Goal: Information Seeking & Learning: Learn about a topic

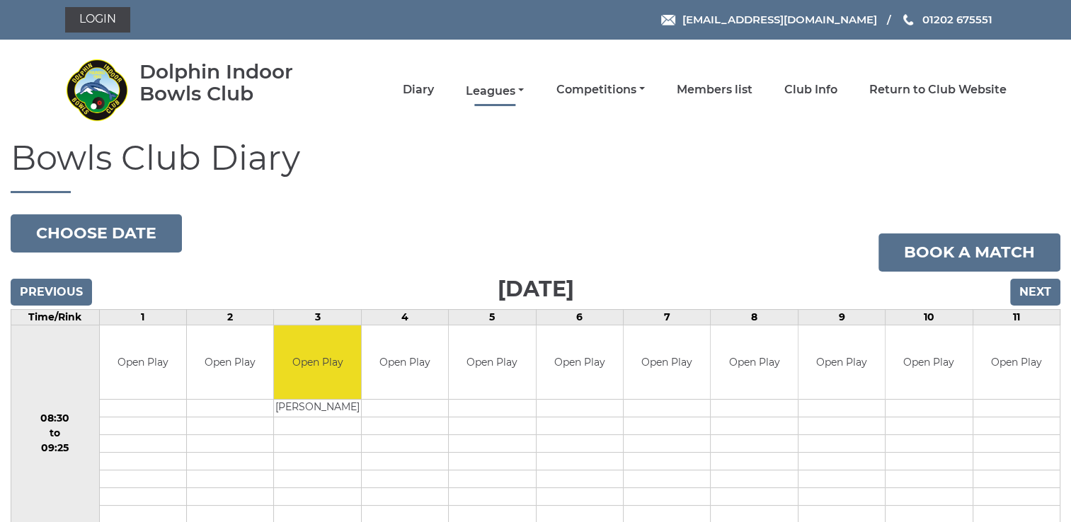
click at [523, 88] on link "Leagues" at bounding box center [495, 92] width 58 height 16
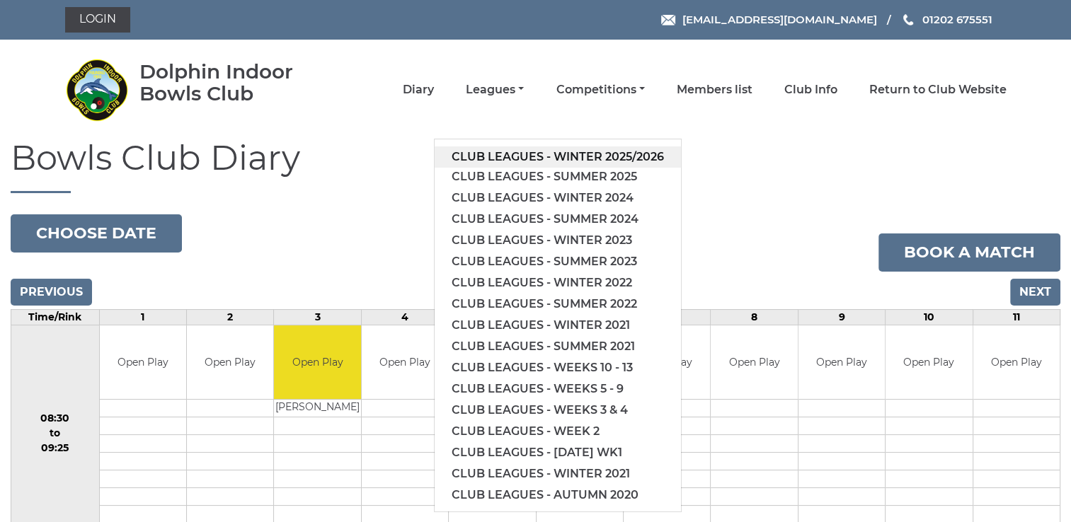
click at [568, 153] on link "Club leagues - Winter 2025/2026" at bounding box center [558, 157] width 246 height 21
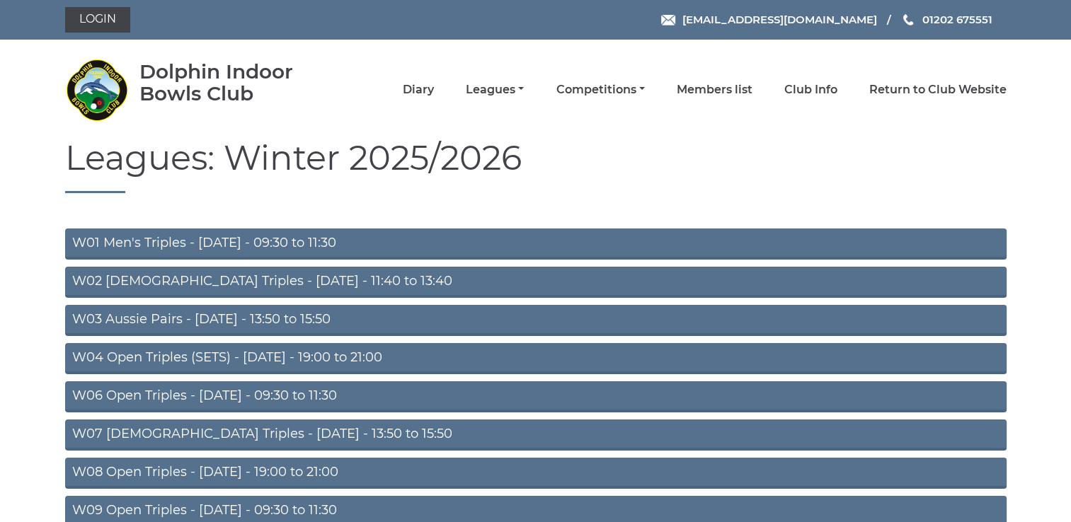
click at [266, 353] on link "W04 Open Triples (SETS) - [DATE] - 19:00 to 21:00" at bounding box center [536, 358] width 942 height 31
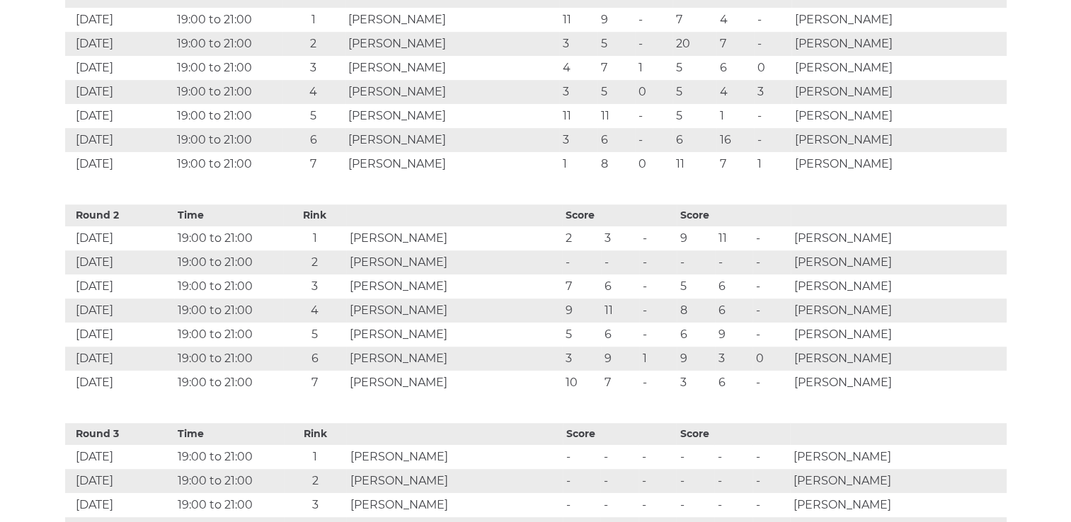
scroll to position [878, 0]
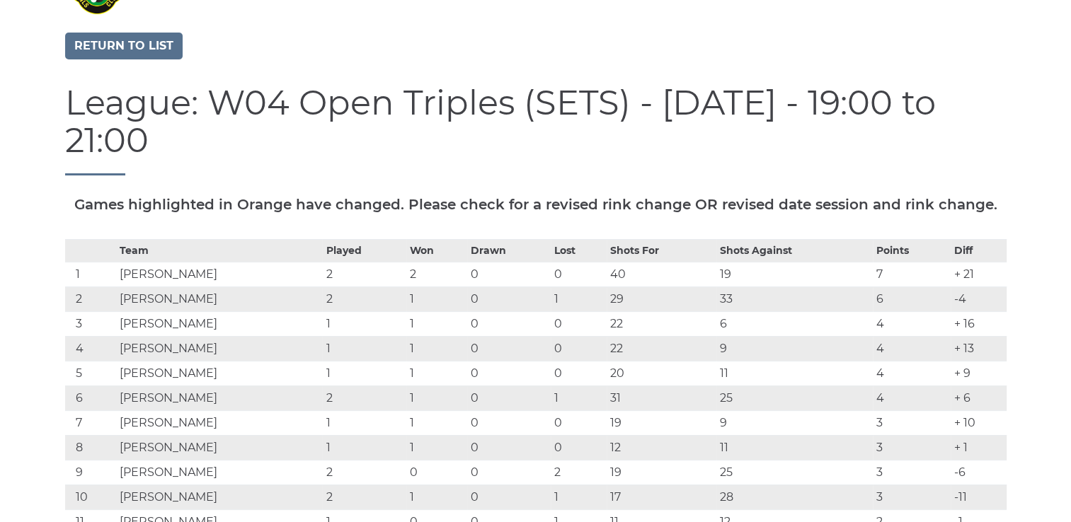
scroll to position [98, 0]
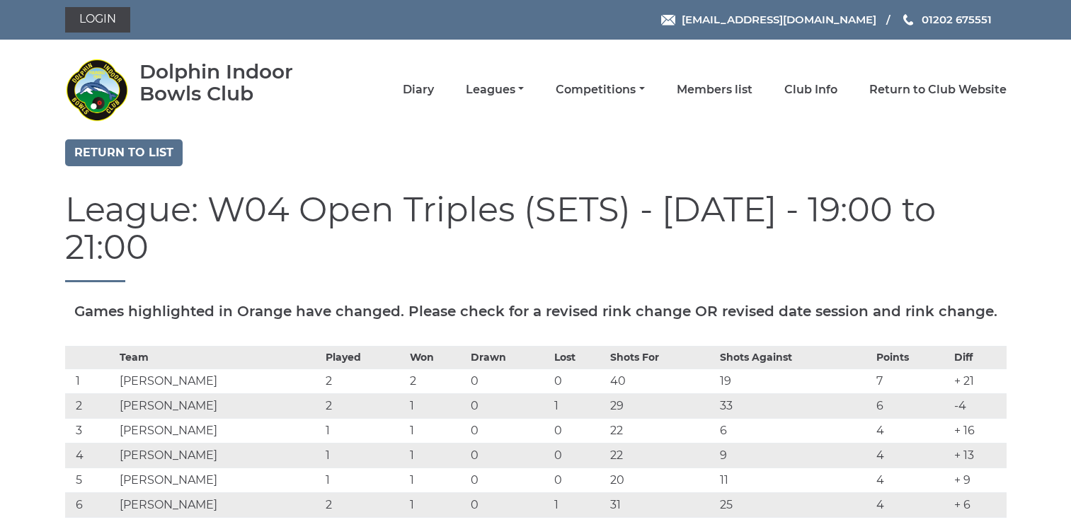
scroll to position [98, 0]
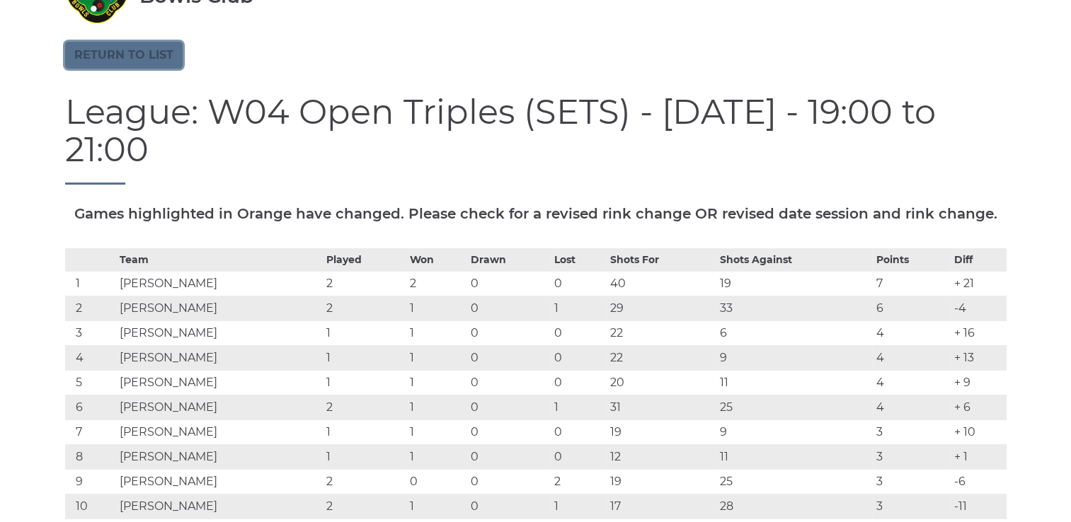
click at [111, 52] on link "Return to list" at bounding box center [124, 55] width 118 height 27
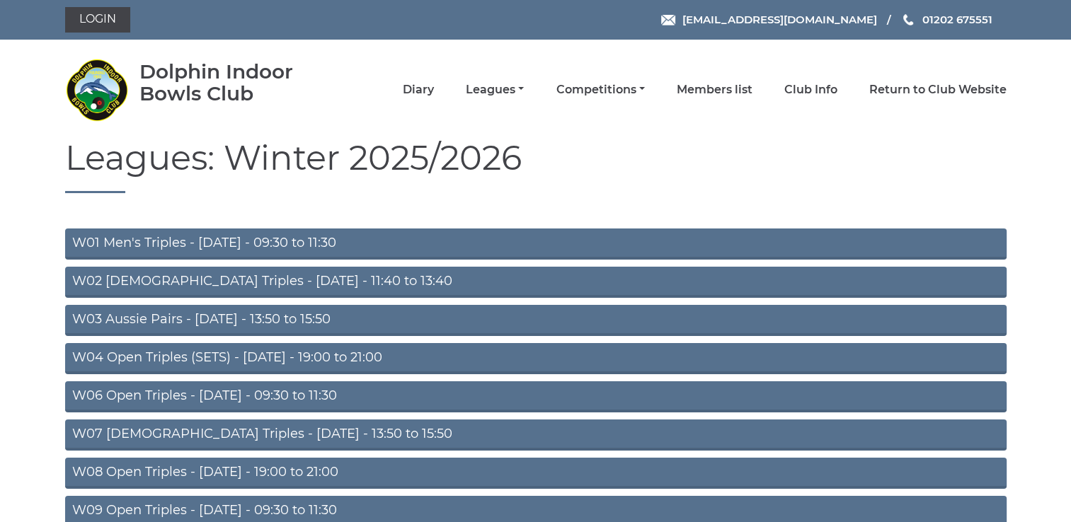
click at [212, 240] on link "W01 Men's Triples - [DATE] - 09:30 to 11:30" at bounding box center [536, 244] width 942 height 31
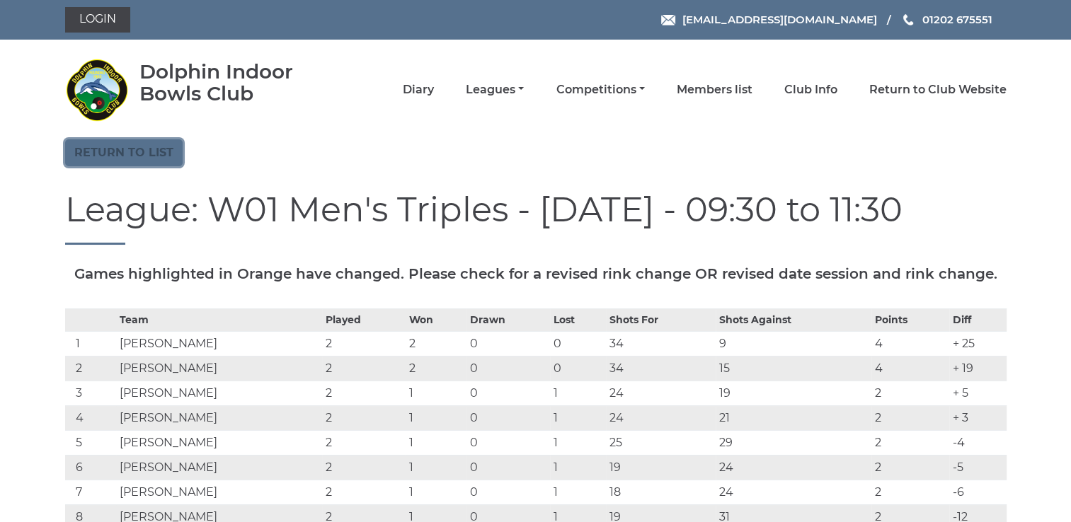
click at [133, 151] on link "Return to list" at bounding box center [124, 152] width 118 height 27
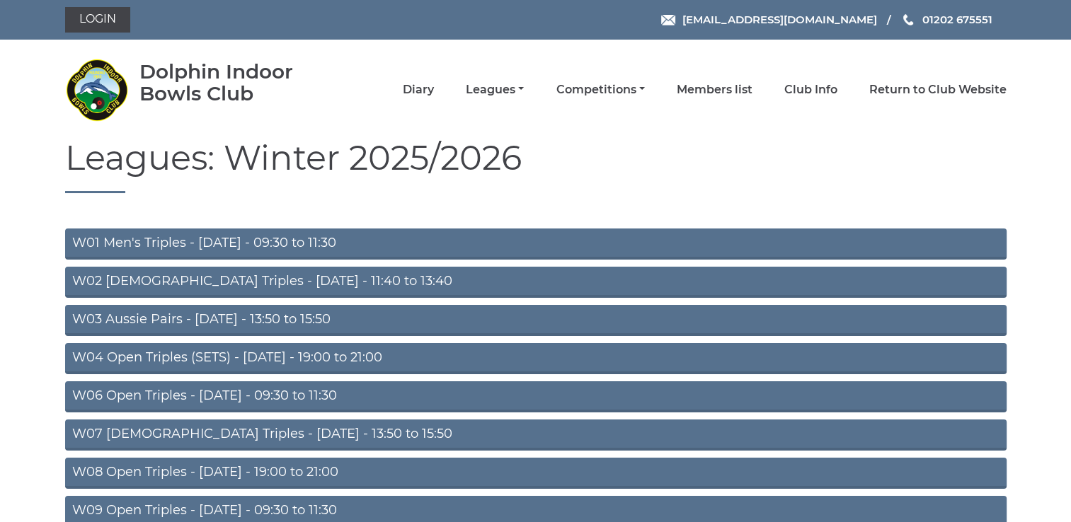
click at [219, 355] on link "W04 Open Triples (SETS) - [DATE] - 19:00 to 21:00" at bounding box center [536, 358] width 942 height 31
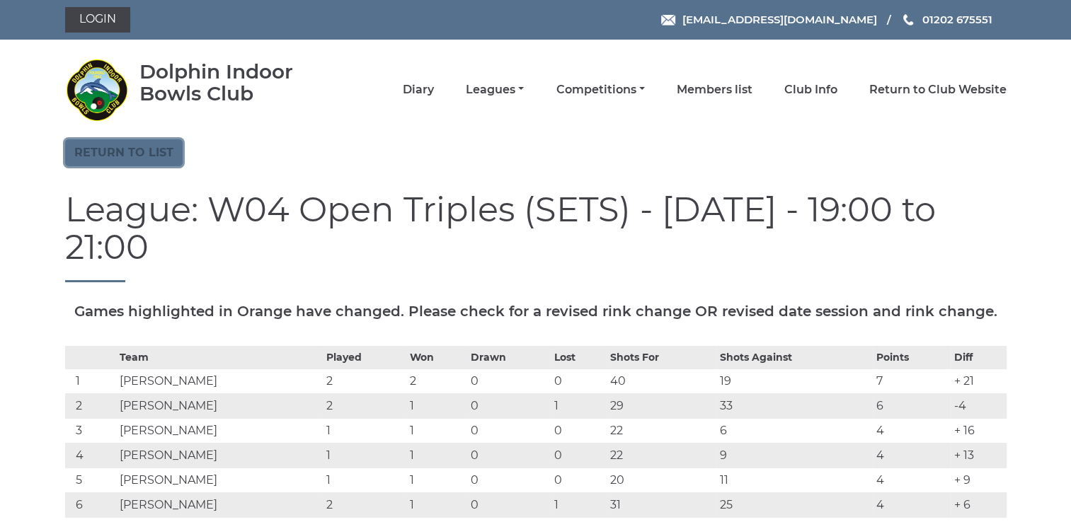
click at [133, 151] on link "Return to list" at bounding box center [124, 152] width 118 height 27
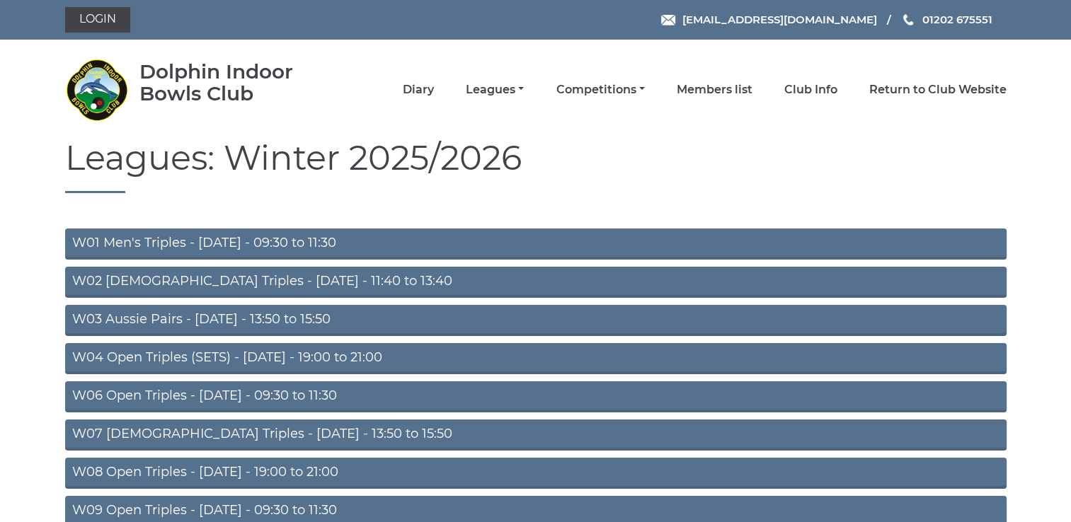
click at [279, 355] on link "W04 Open Triples (SETS) - Monday - 19:00 to 21:00" at bounding box center [536, 358] width 942 height 31
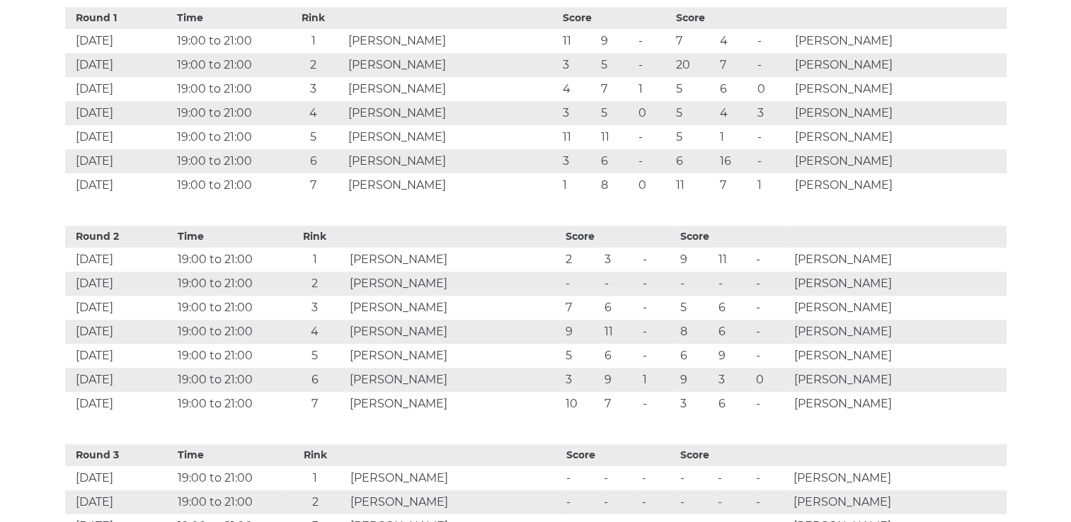
scroll to position [896, 0]
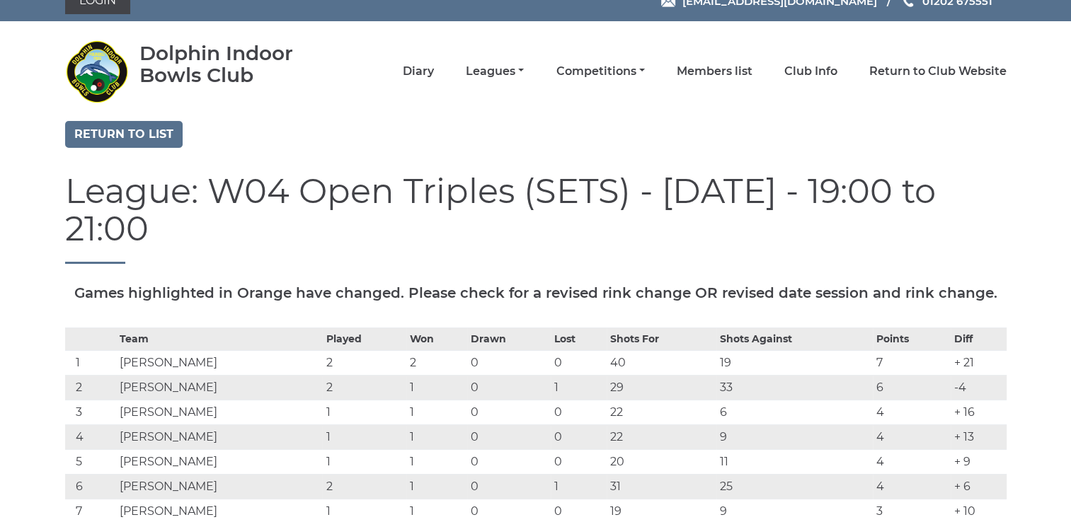
scroll to position [0, 0]
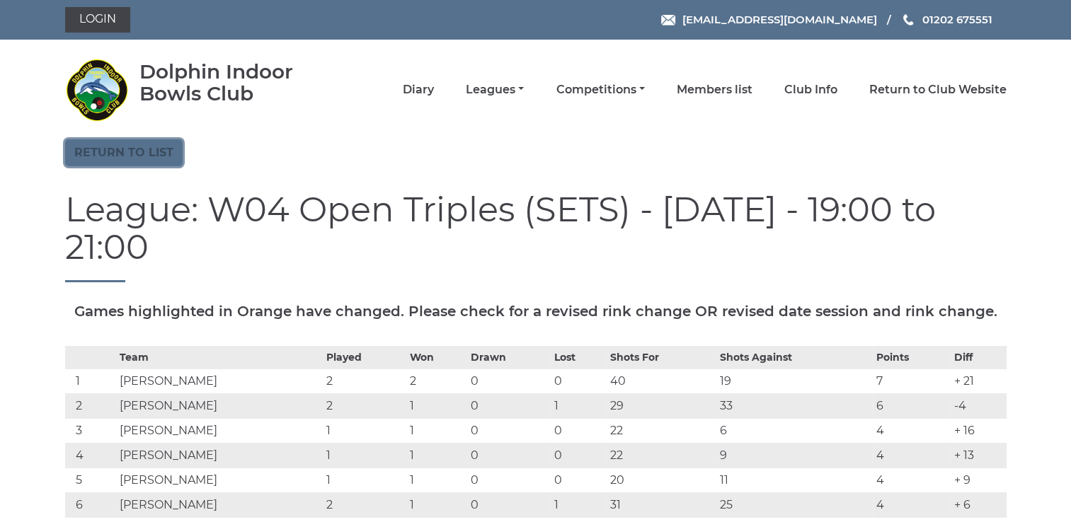
click at [143, 151] on link "Return to list" at bounding box center [124, 152] width 118 height 27
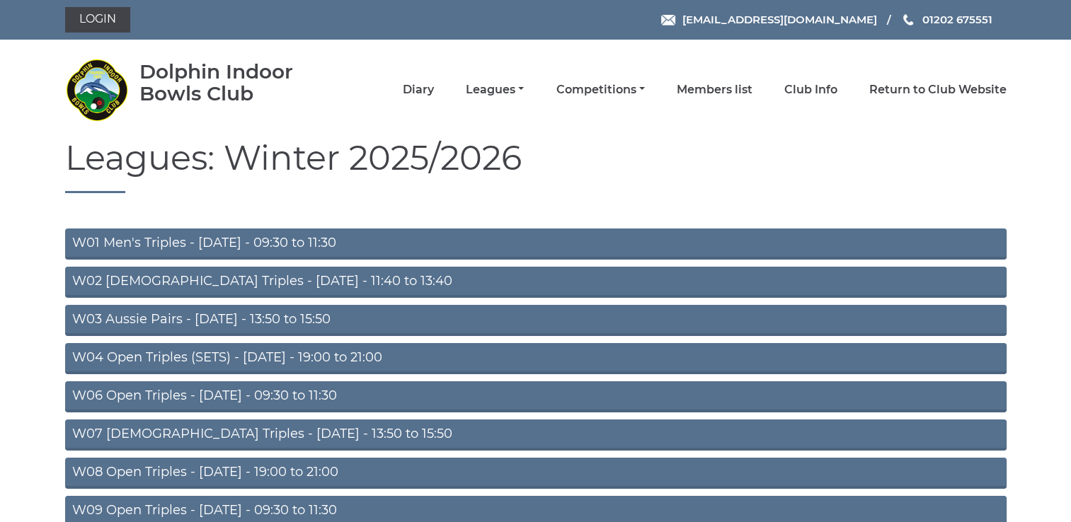
click at [313, 318] on link "W03 Aussie Pairs - [DATE] - 13:50 to 15:50" at bounding box center [536, 320] width 942 height 31
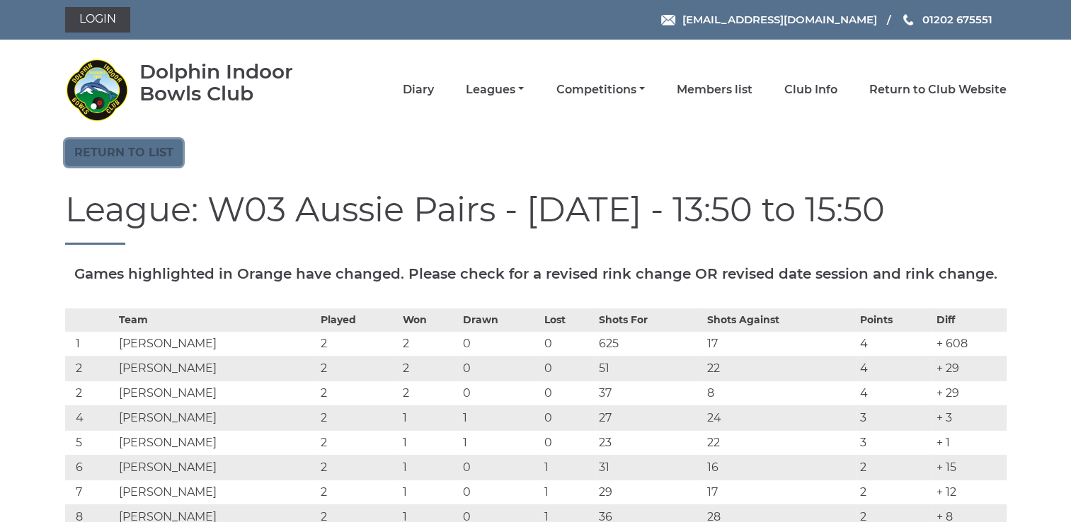
click at [146, 153] on link "Return to list" at bounding box center [124, 152] width 118 height 27
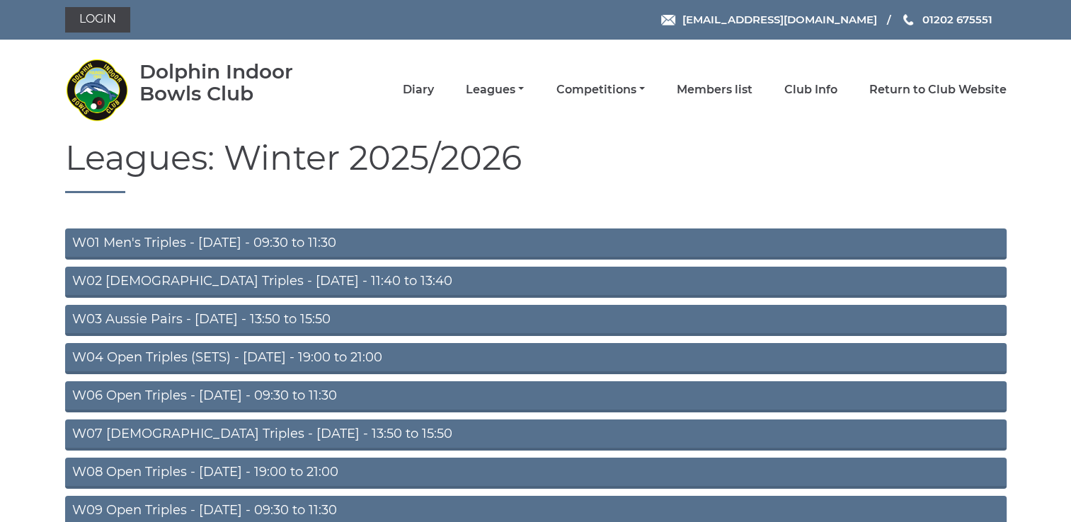
click at [253, 355] on link "W04 Open Triples (SETS) - [DATE] - 19:00 to 21:00" at bounding box center [536, 358] width 942 height 31
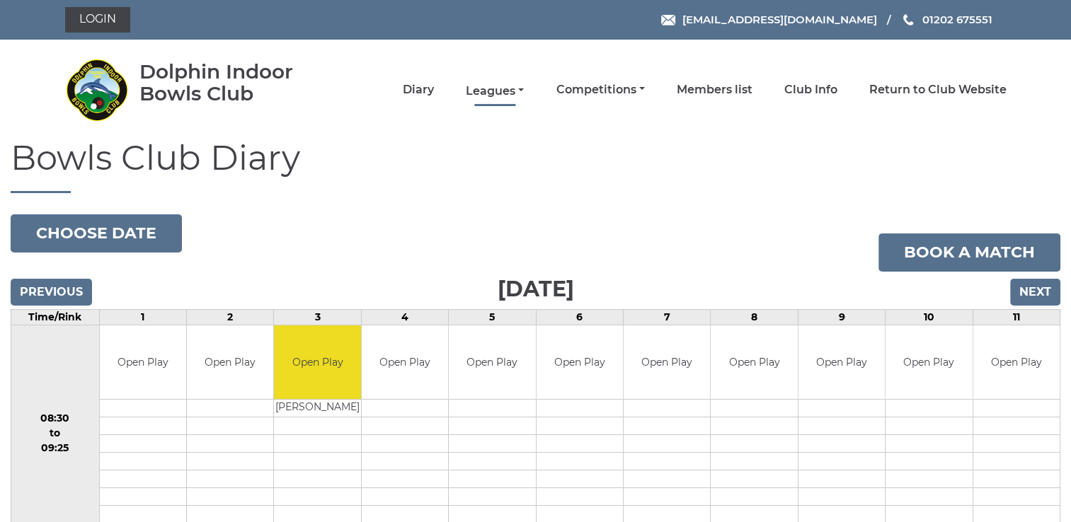
click at [516, 90] on link "Leagues" at bounding box center [495, 92] width 58 height 16
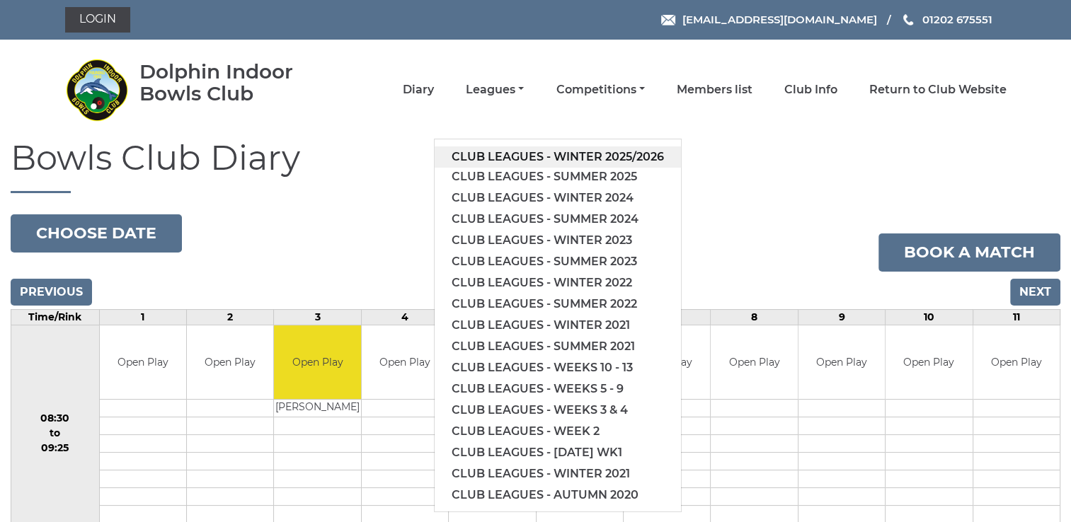
click at [569, 152] on link "Club leagues - Winter 2025/2026" at bounding box center [558, 157] width 246 height 21
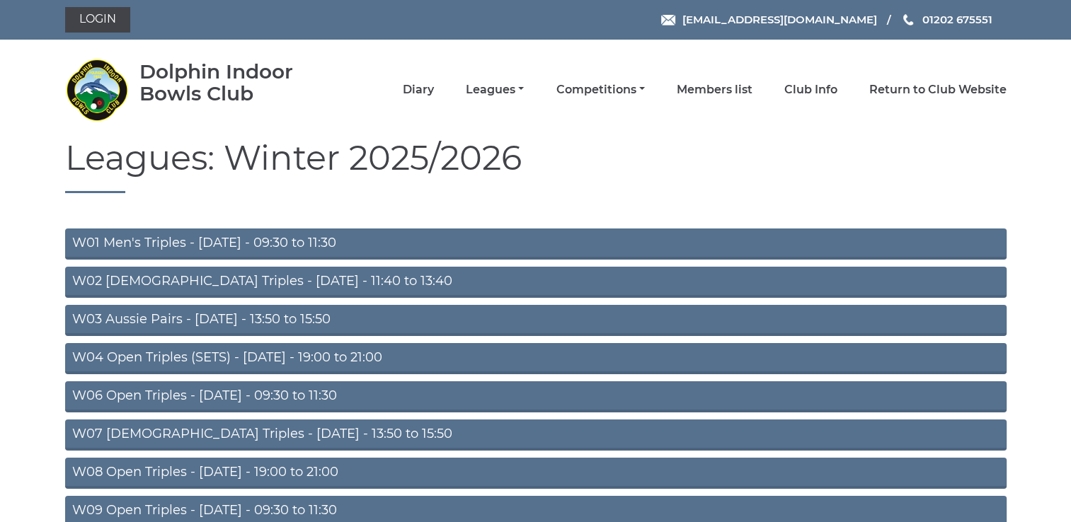
click at [260, 357] on link "W04 Open Triples (SETS) - Monday - 19:00 to 21:00" at bounding box center [536, 358] width 942 height 31
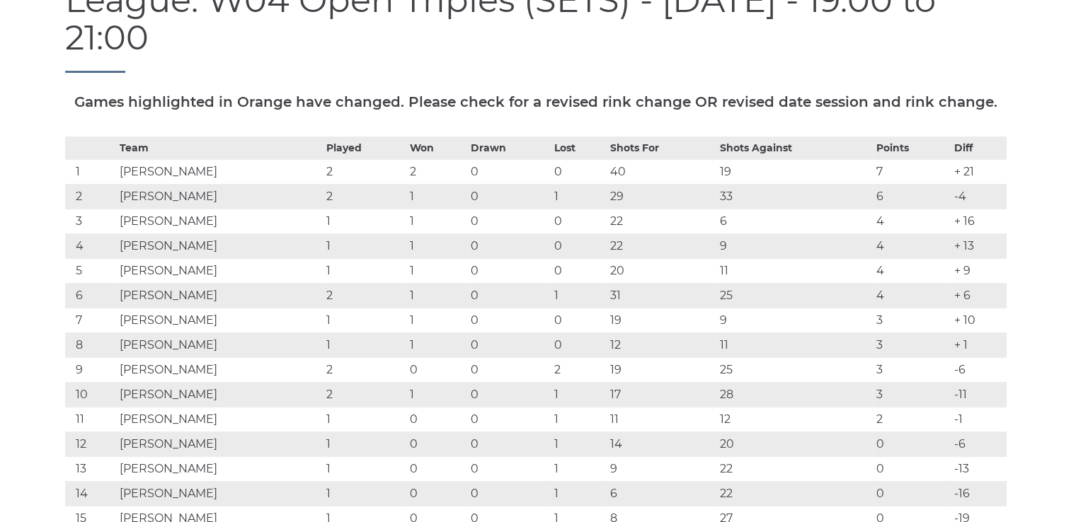
scroll to position [151, 0]
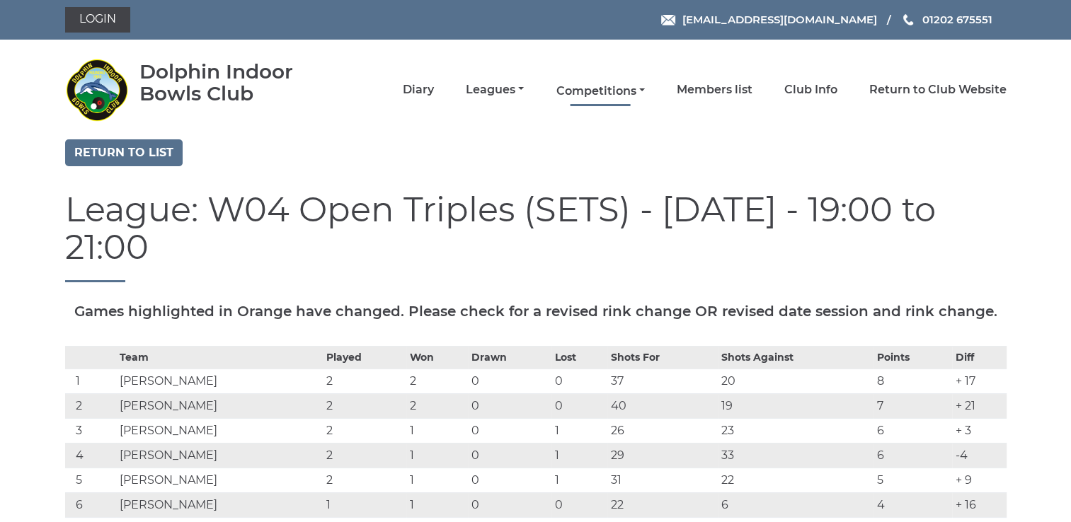
click at [640, 88] on link "Competitions" at bounding box center [600, 92] width 88 height 16
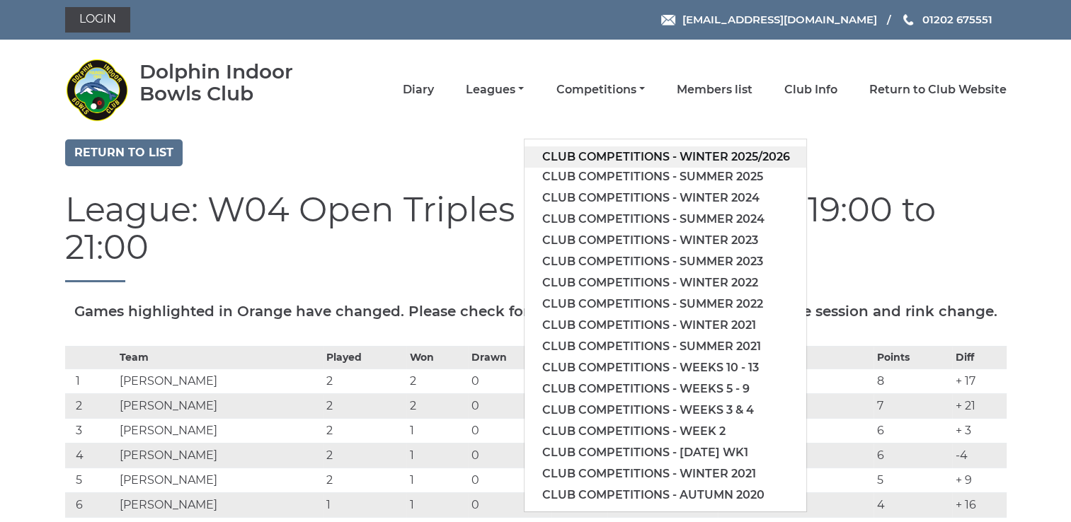
click at [691, 156] on link "Club competitions - Winter 2025/2026" at bounding box center [666, 157] width 282 height 21
